Goal: Task Accomplishment & Management: Use online tool/utility

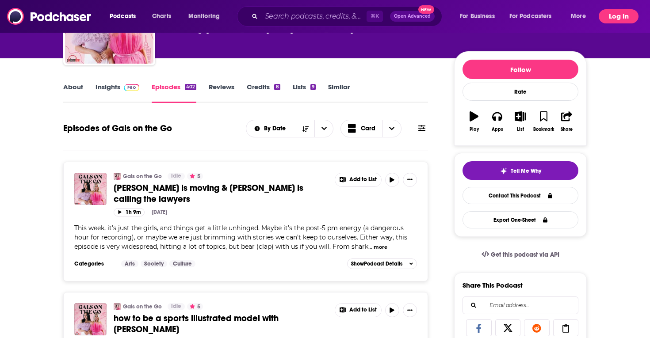
click at [616, 16] on button "Log In" at bounding box center [619, 16] width 40 height 14
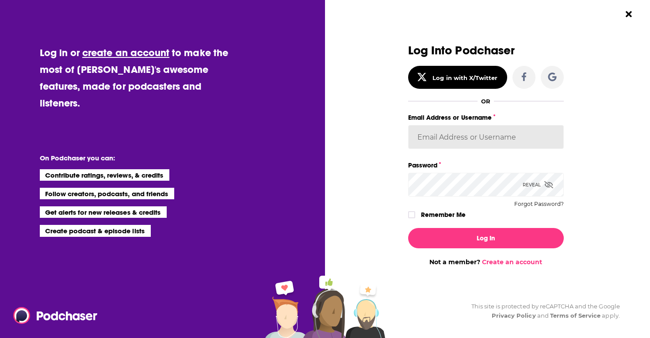
type input "sydneyk"
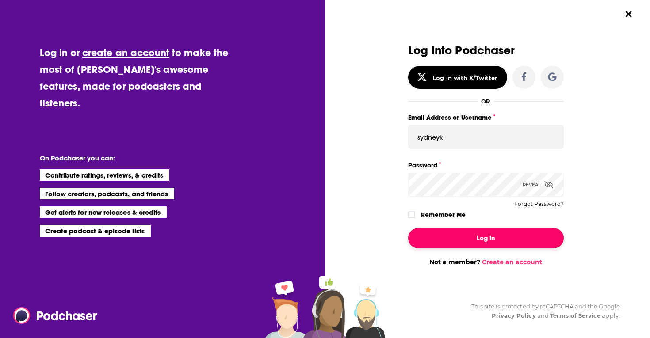
click at [486, 240] on button "Log In" at bounding box center [486, 238] width 156 height 20
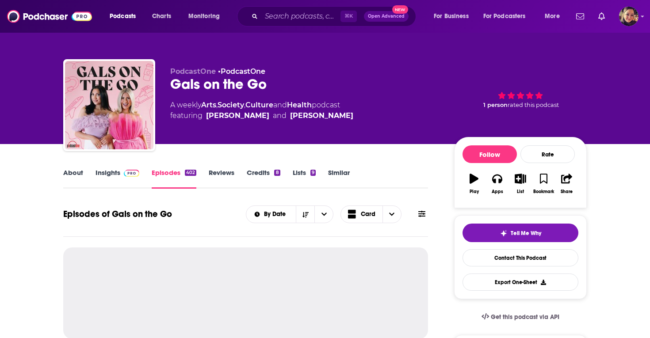
scroll to position [86, 0]
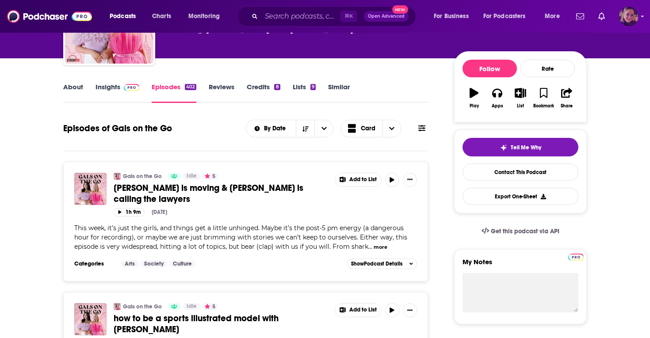
click at [634, 12] on img "Logged in as Sydneyk" at bounding box center [628, 16] width 19 height 19
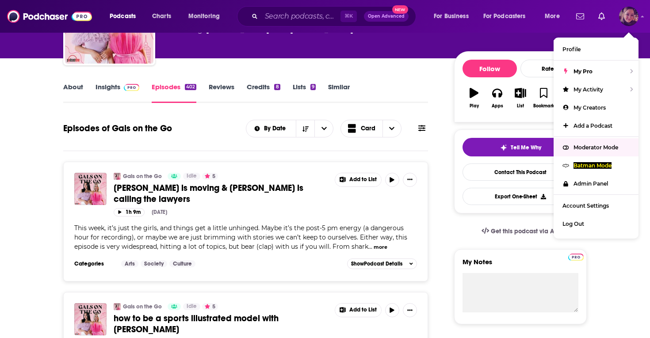
click at [600, 146] on span "Moderator Mode" at bounding box center [596, 147] width 45 height 7
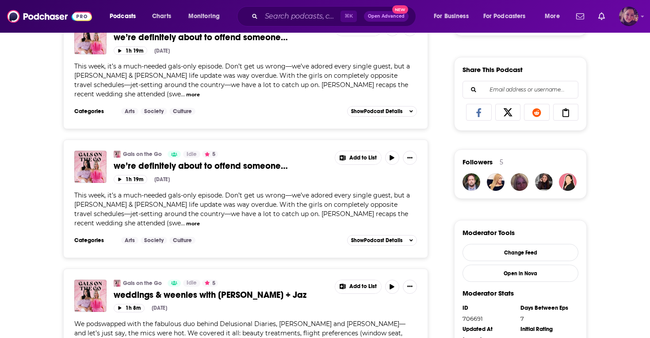
scroll to position [527, 0]
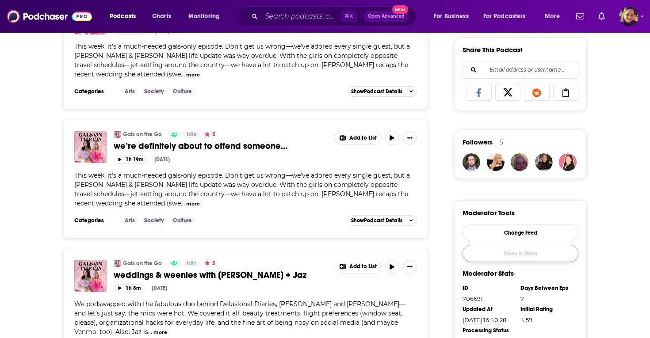
click at [519, 257] on link "Open in Nova" at bounding box center [521, 253] width 116 height 17
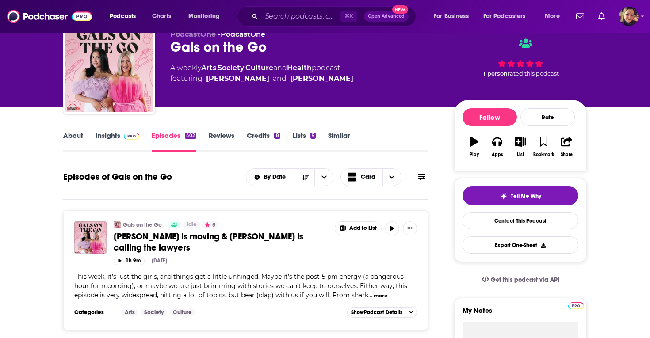
scroll to position [28, 0]
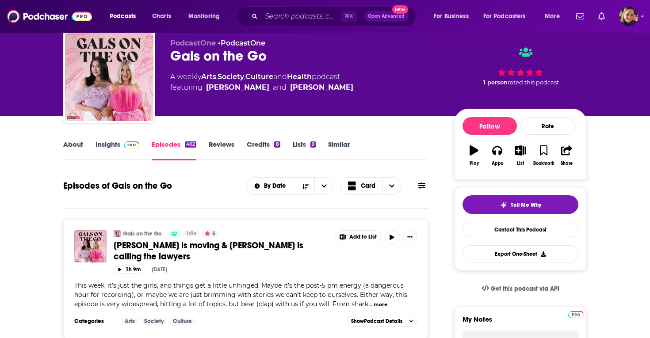
click at [72, 146] on link "About" at bounding box center [73, 150] width 20 height 20
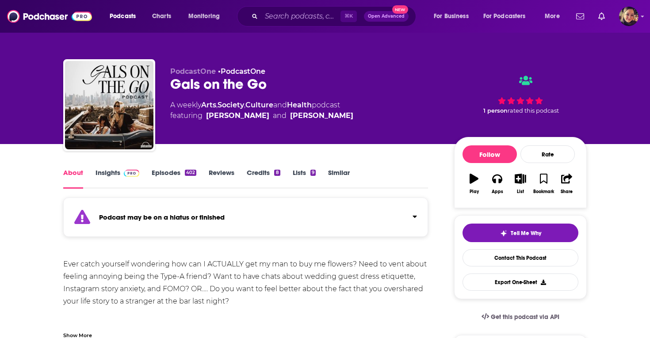
click at [114, 176] on link "Insights" at bounding box center [118, 179] width 44 height 20
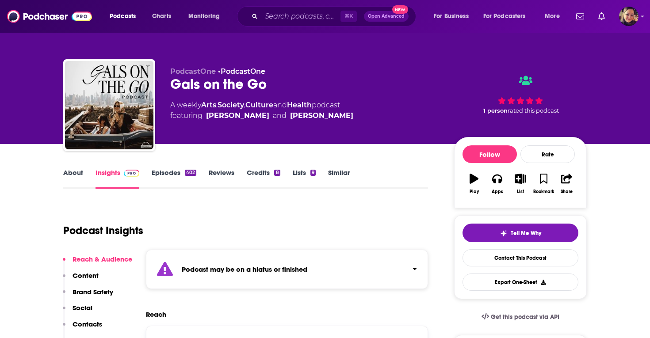
scroll to position [9, 0]
